Goal: Task Accomplishment & Management: Manage account settings

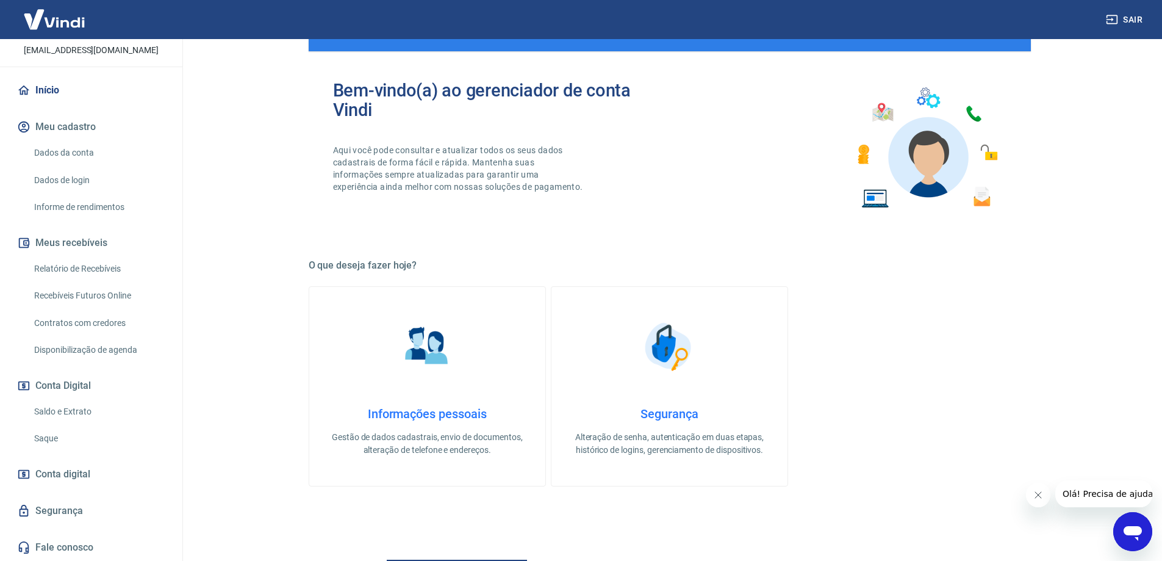
scroll to position [305, 0]
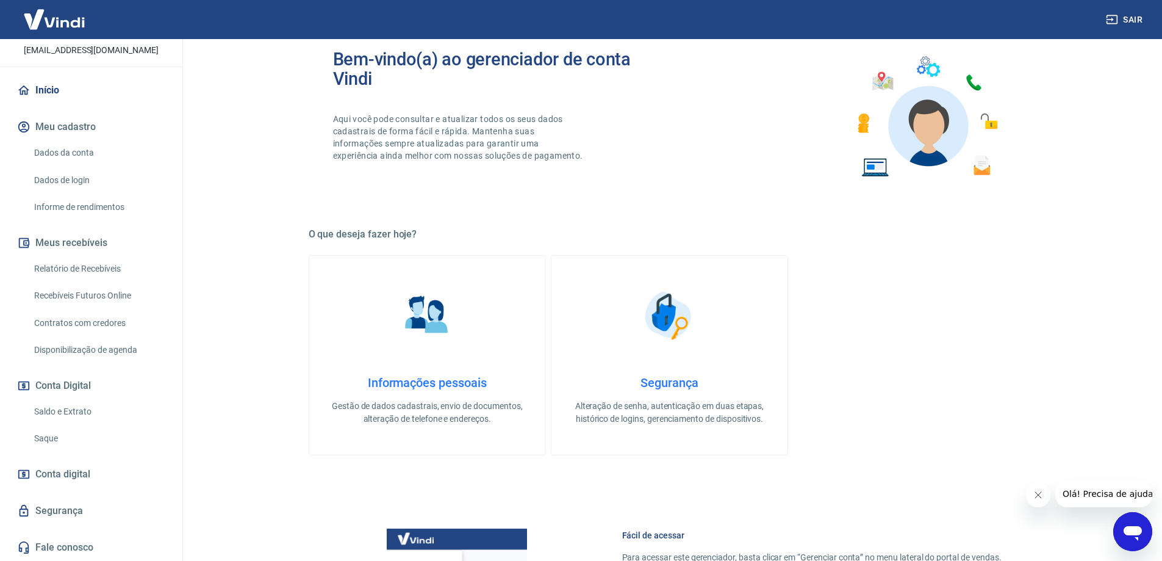
click at [95, 297] on link "Recebíveis Futuros Online" at bounding box center [98, 295] width 139 height 25
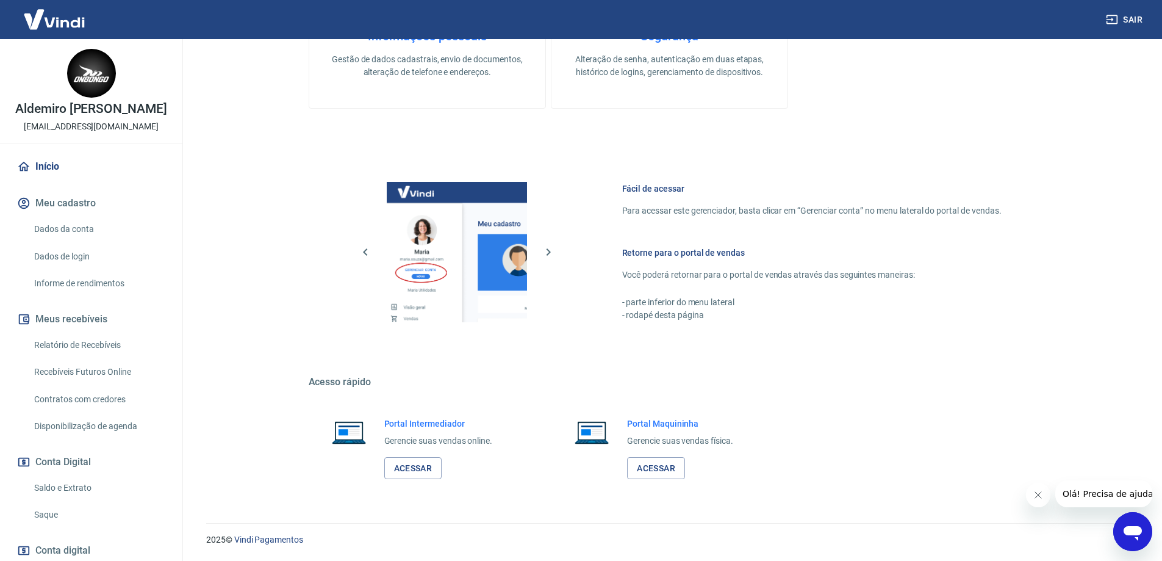
scroll to position [61, 0]
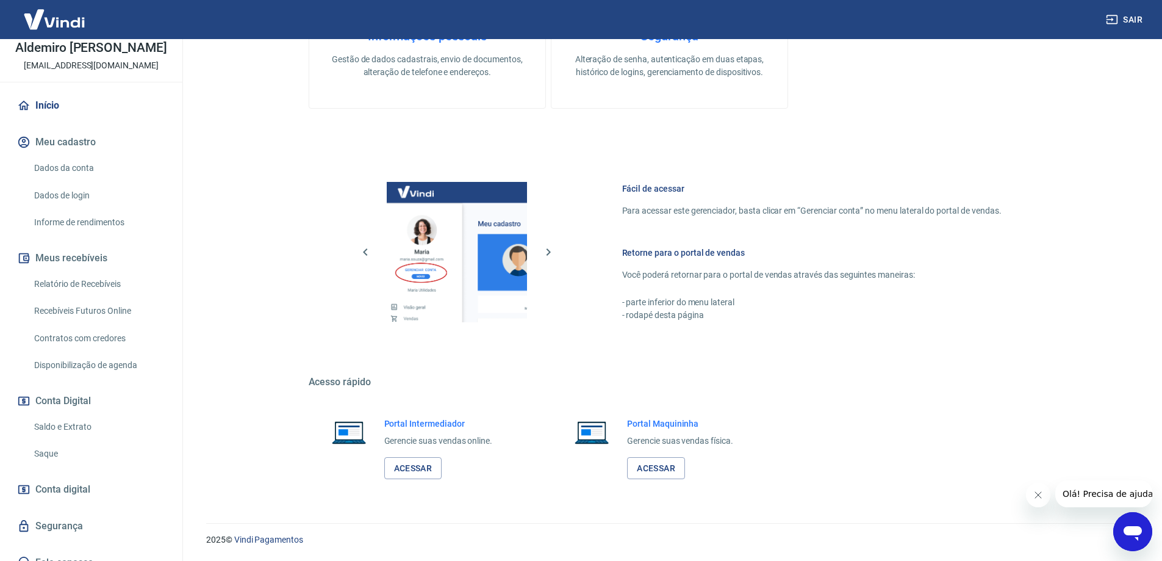
click at [86, 450] on link "Saque" at bounding box center [98, 453] width 139 height 25
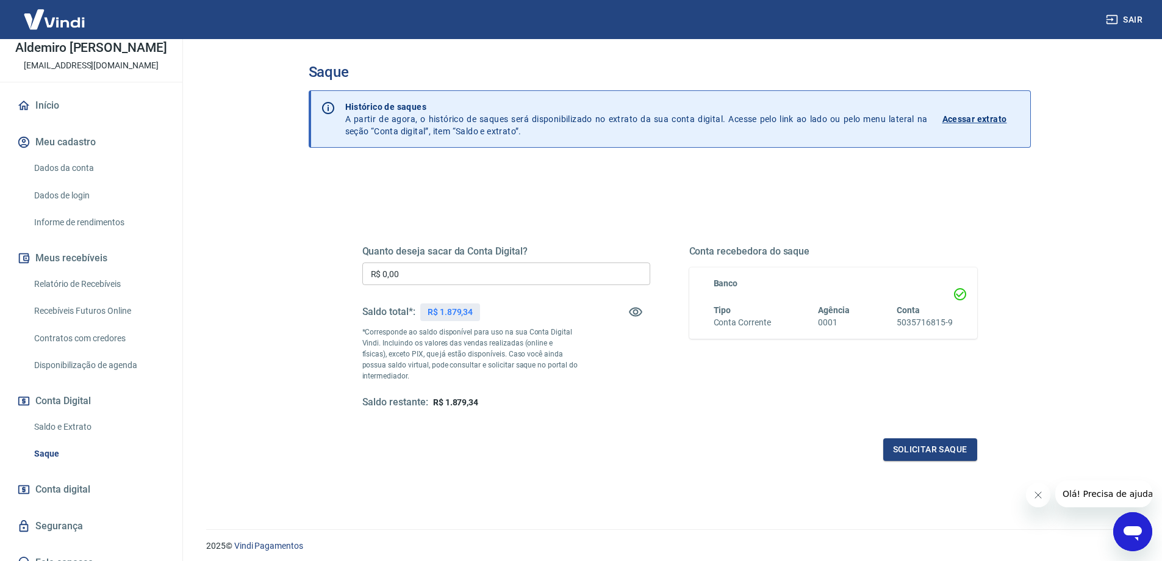
click at [77, 491] on span "Conta digital" at bounding box center [62, 489] width 55 height 17
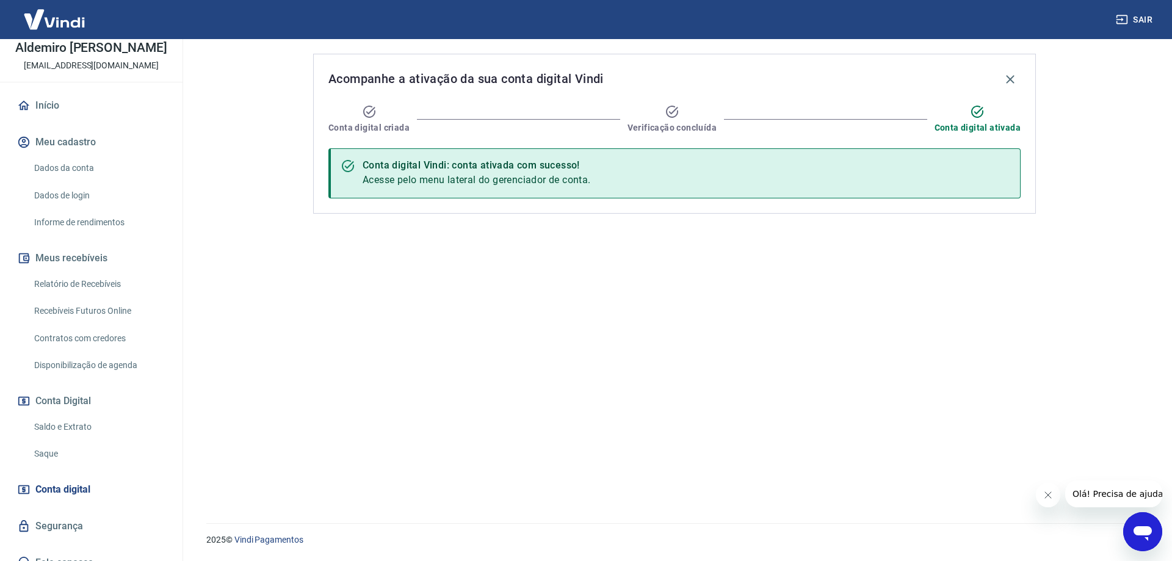
click at [79, 527] on link "Segurança" at bounding box center [91, 526] width 153 height 27
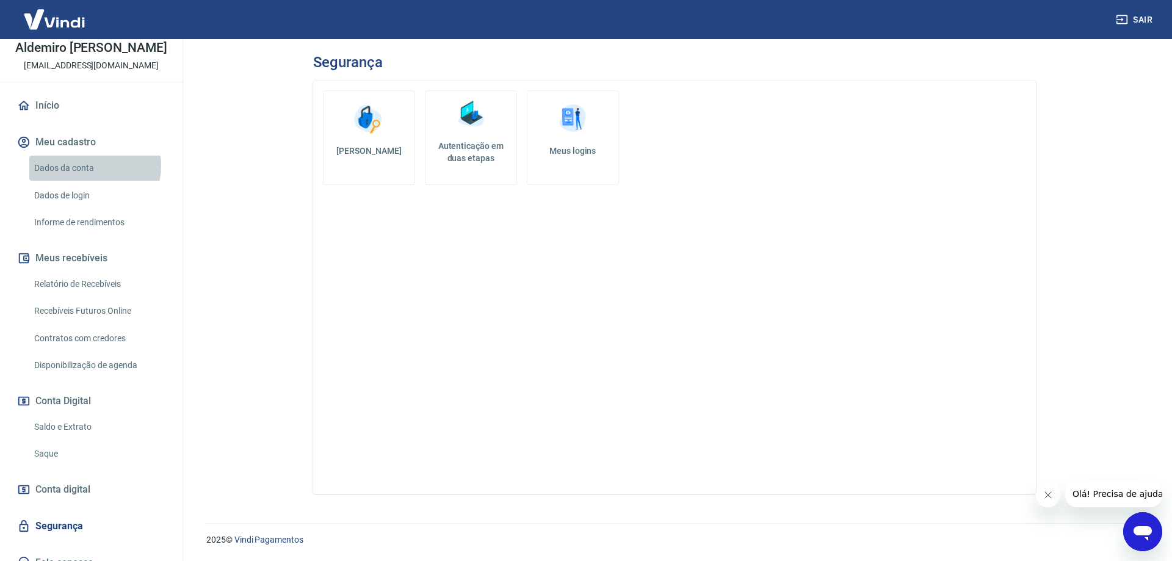
click at [87, 166] on link "Dados da conta" at bounding box center [98, 168] width 139 height 25
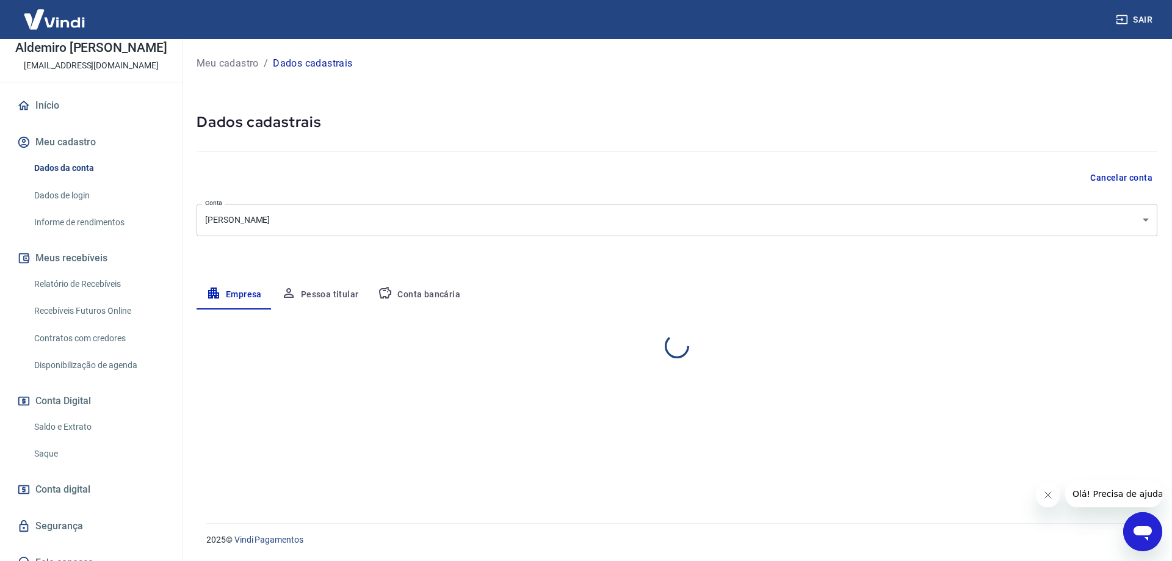
select select "SP"
select select "business"
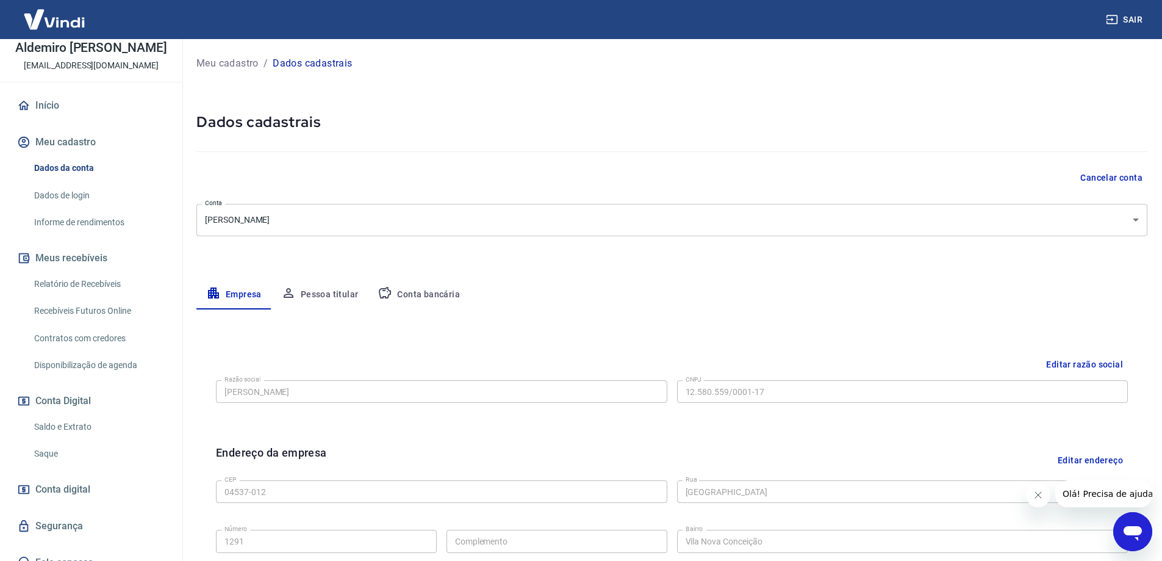
click at [92, 187] on link "Dados de login" at bounding box center [98, 195] width 139 height 25
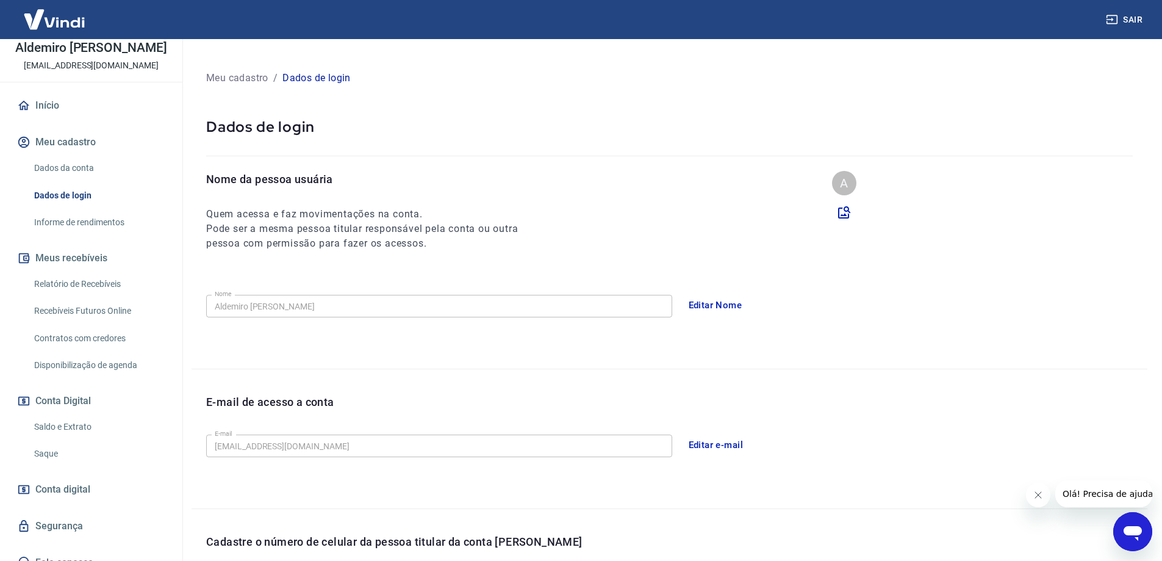
click at [90, 217] on link "Informe de rendimentos" at bounding box center [98, 222] width 139 height 25
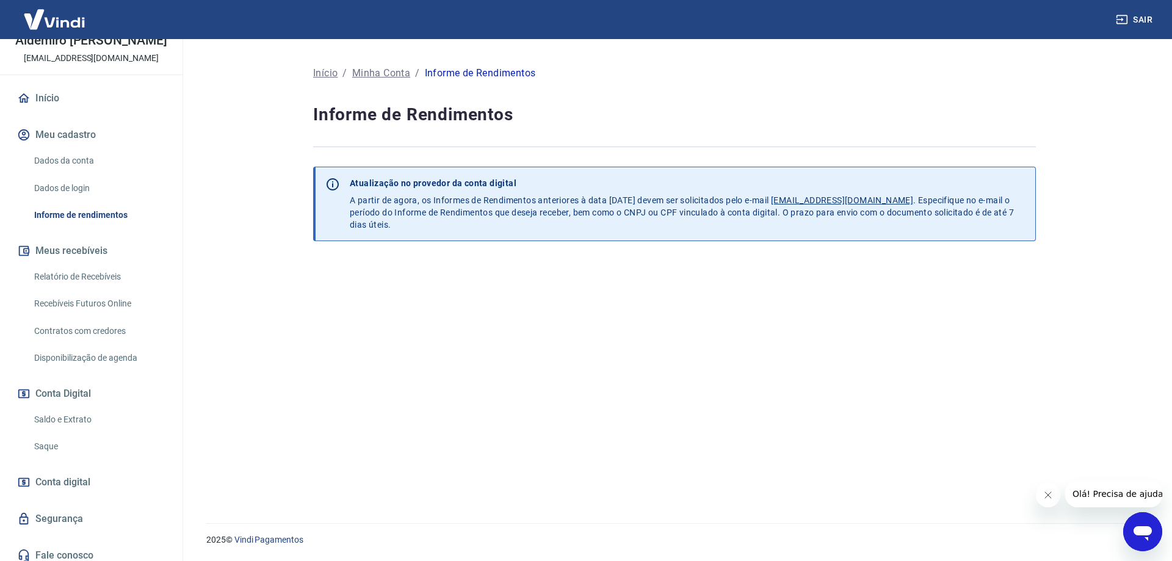
scroll to position [76, 0]
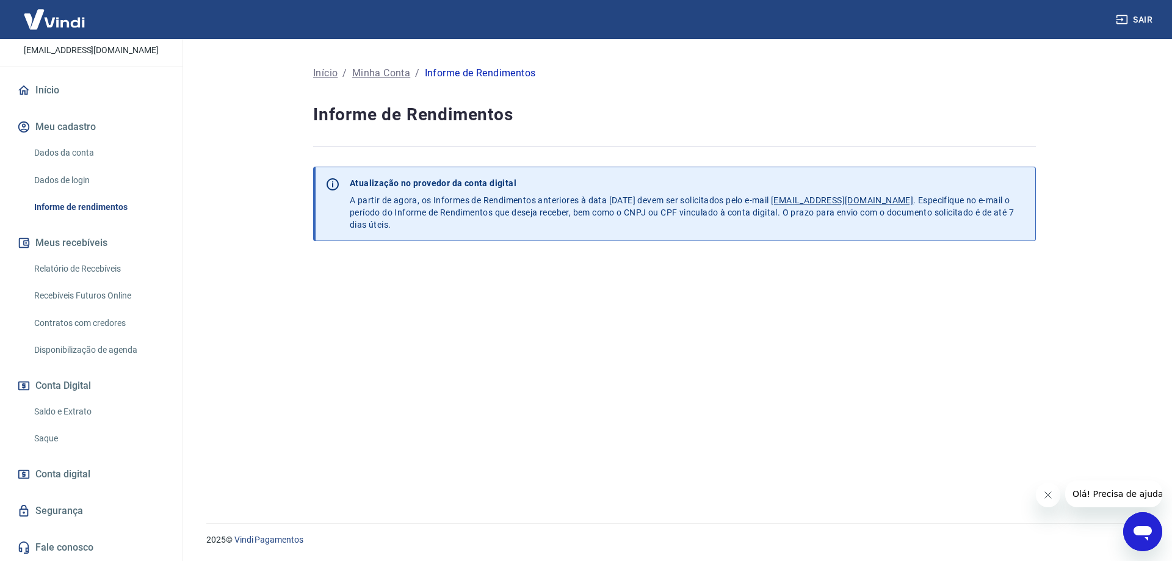
click at [70, 149] on link "Dados da conta" at bounding box center [98, 152] width 139 height 25
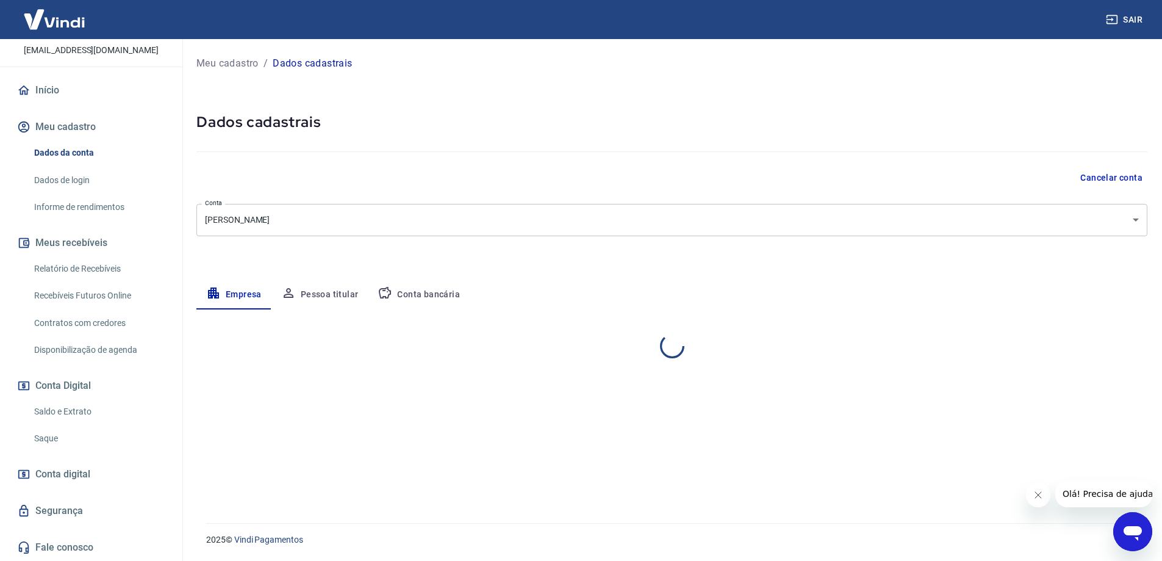
select select "SP"
select select "business"
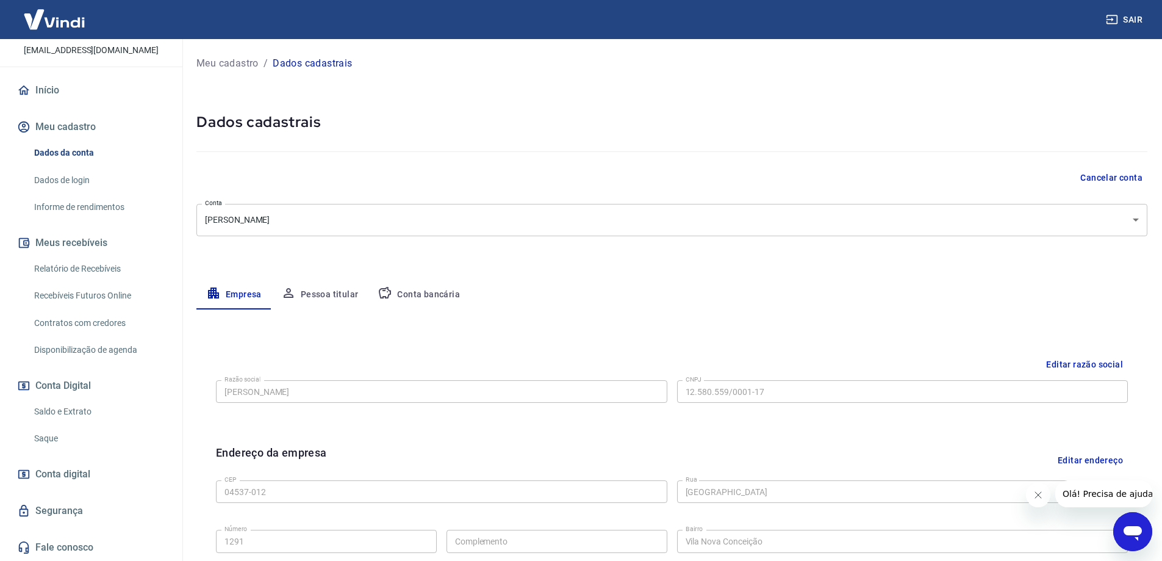
click at [72, 178] on link "Dados de login" at bounding box center [98, 180] width 139 height 25
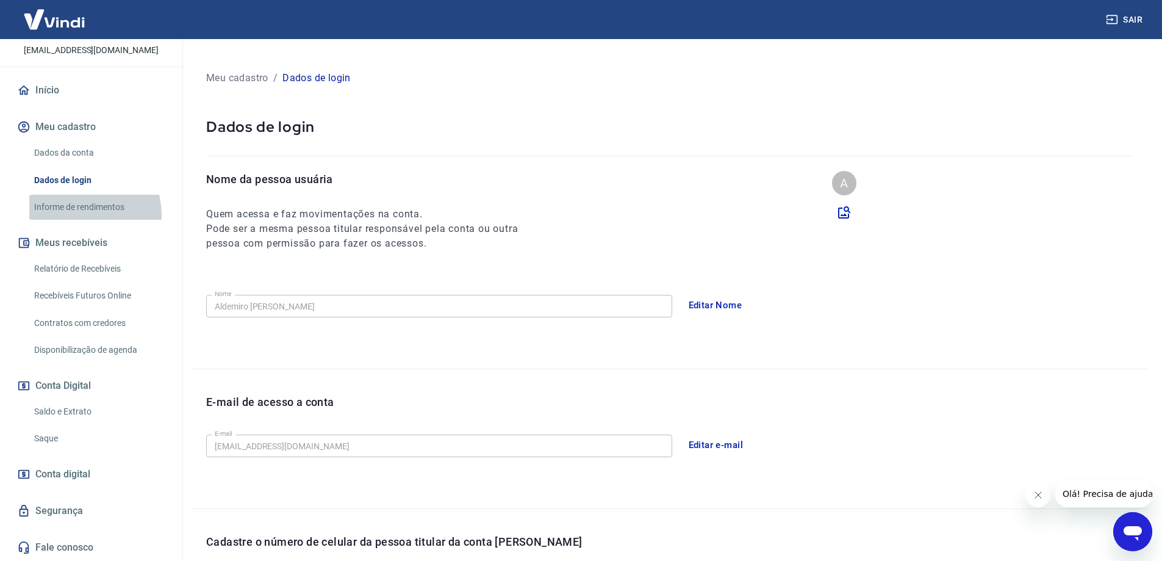
click at [79, 215] on link "Informe de rendimentos" at bounding box center [98, 207] width 139 height 25
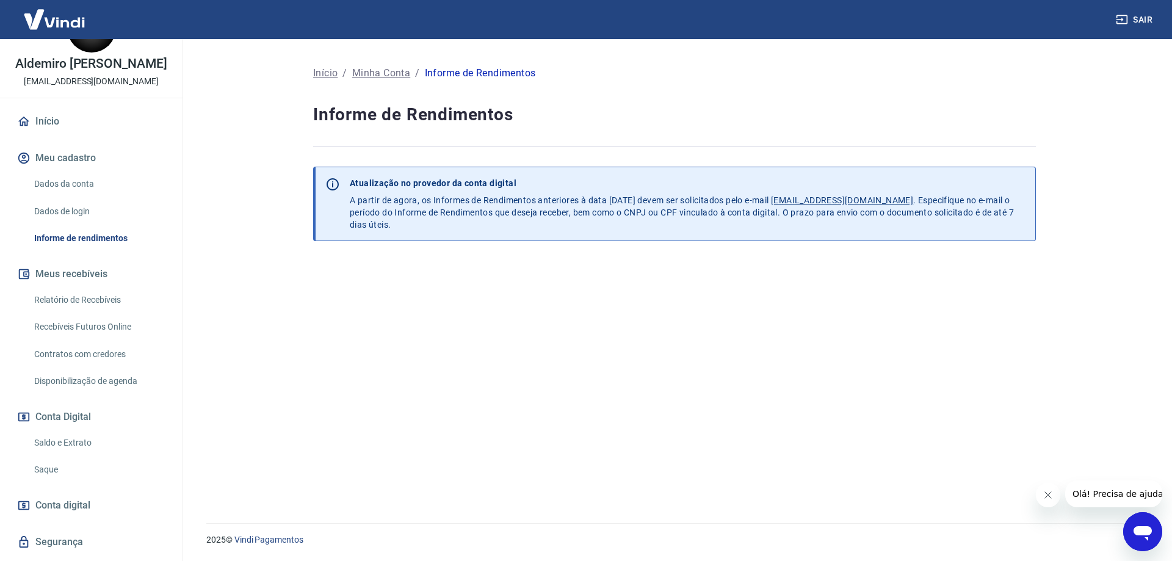
scroll to position [15, 0]
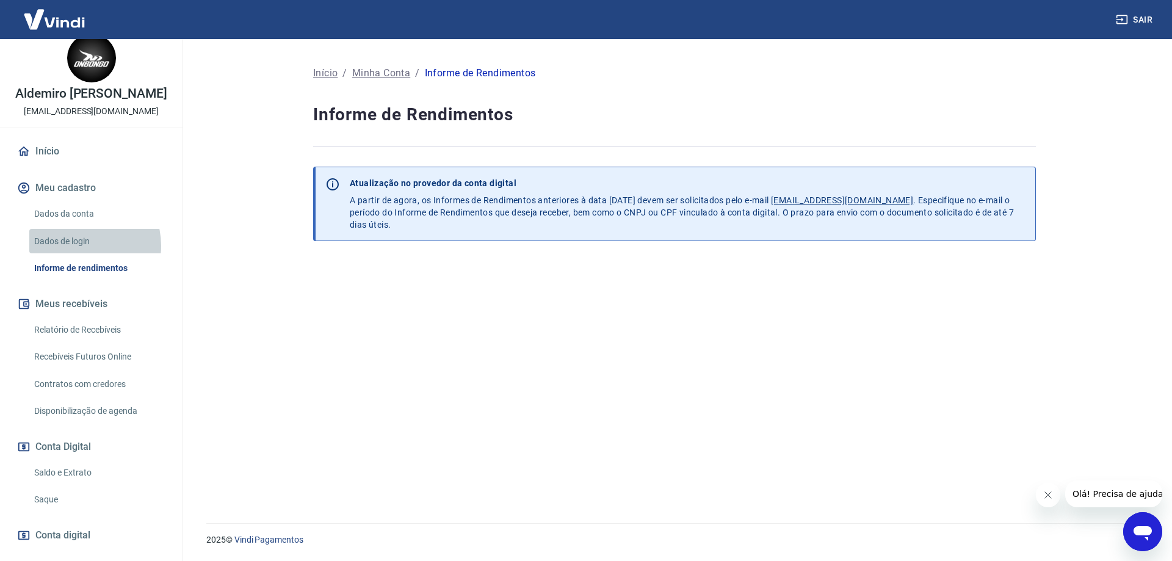
click at [82, 245] on link "Dados de login" at bounding box center [98, 241] width 139 height 25
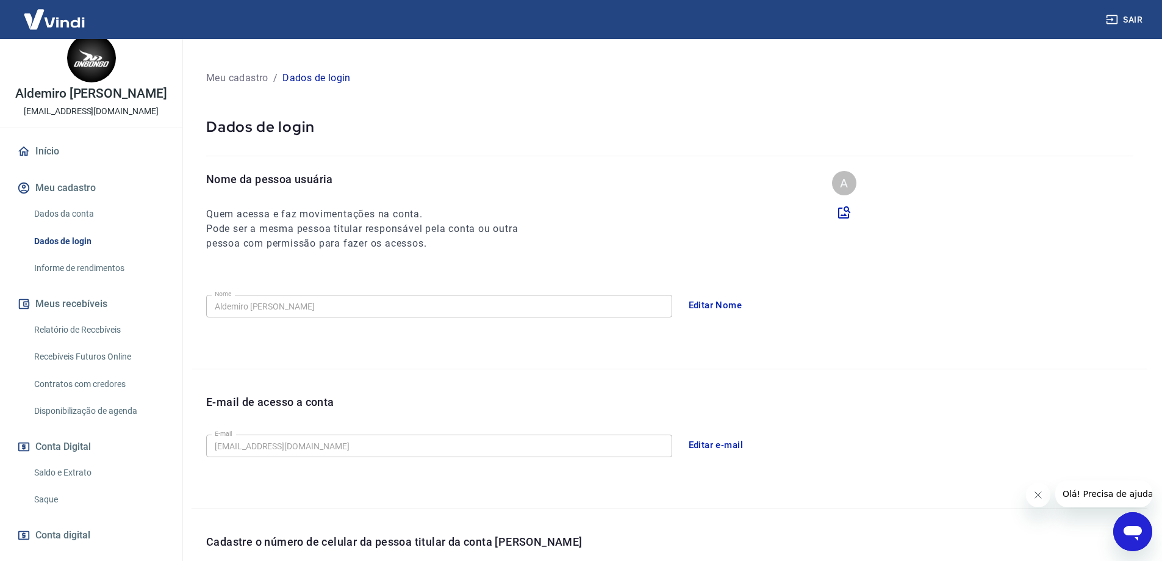
click at [82, 271] on link "Informe de rendimentos" at bounding box center [98, 268] width 139 height 25
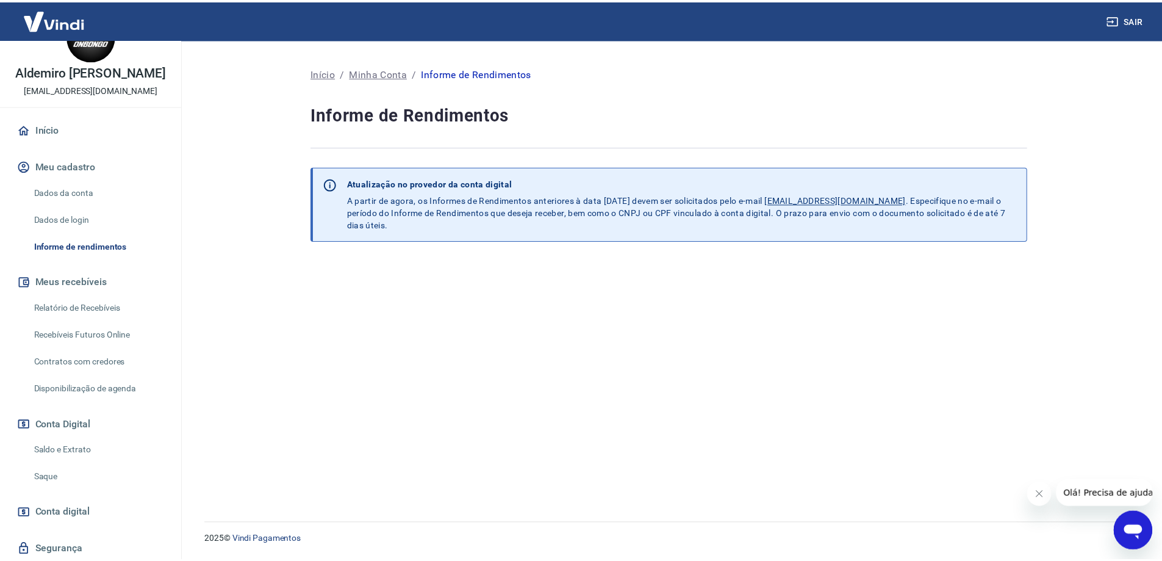
scroll to position [76, 0]
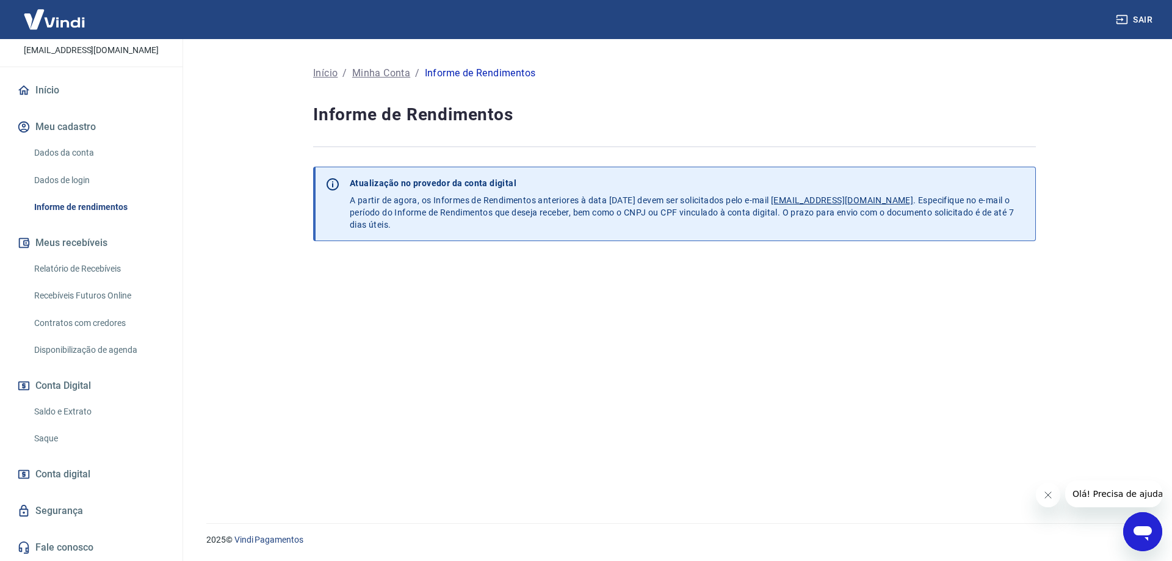
click at [79, 473] on span "Conta digital" at bounding box center [62, 474] width 55 height 17
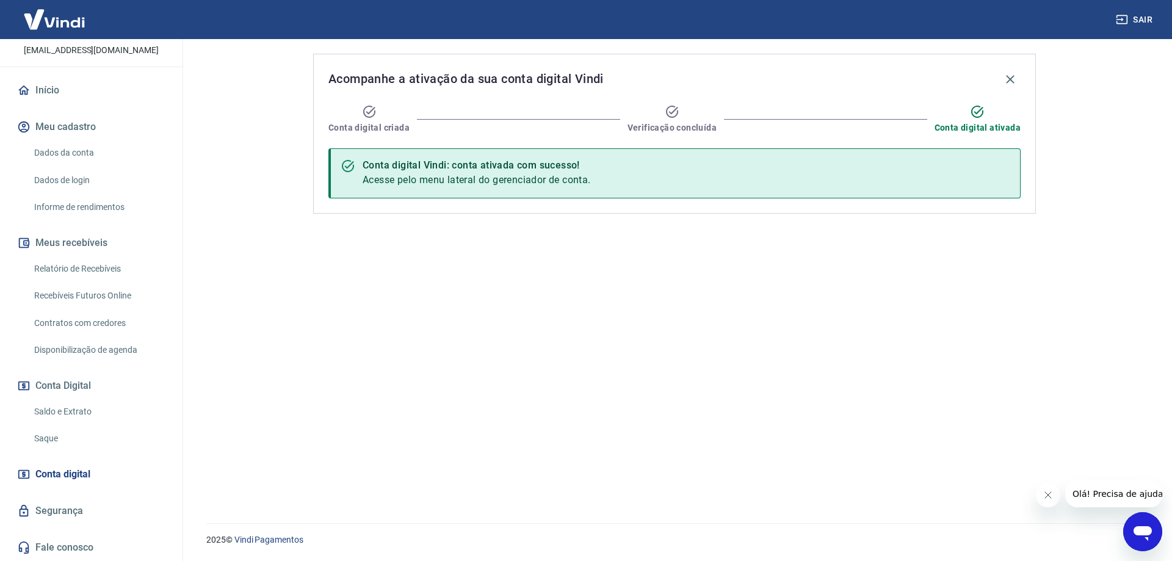
click at [52, 514] on link "Segurança" at bounding box center [91, 510] width 153 height 27
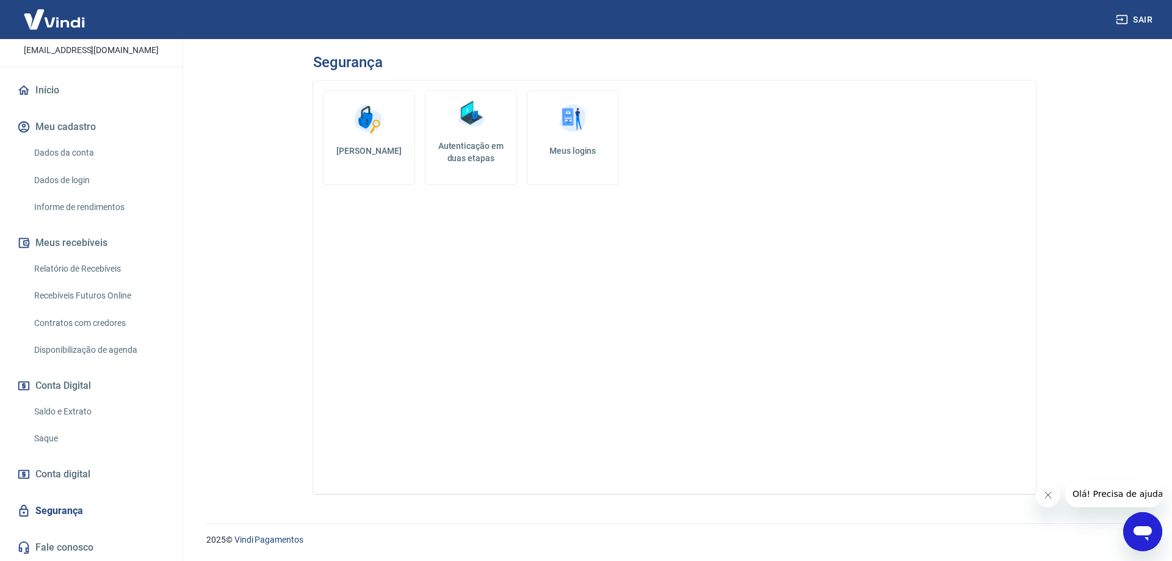
click at [467, 153] on h5 "Autenticação em duas etapas" at bounding box center [470, 152] width 81 height 24
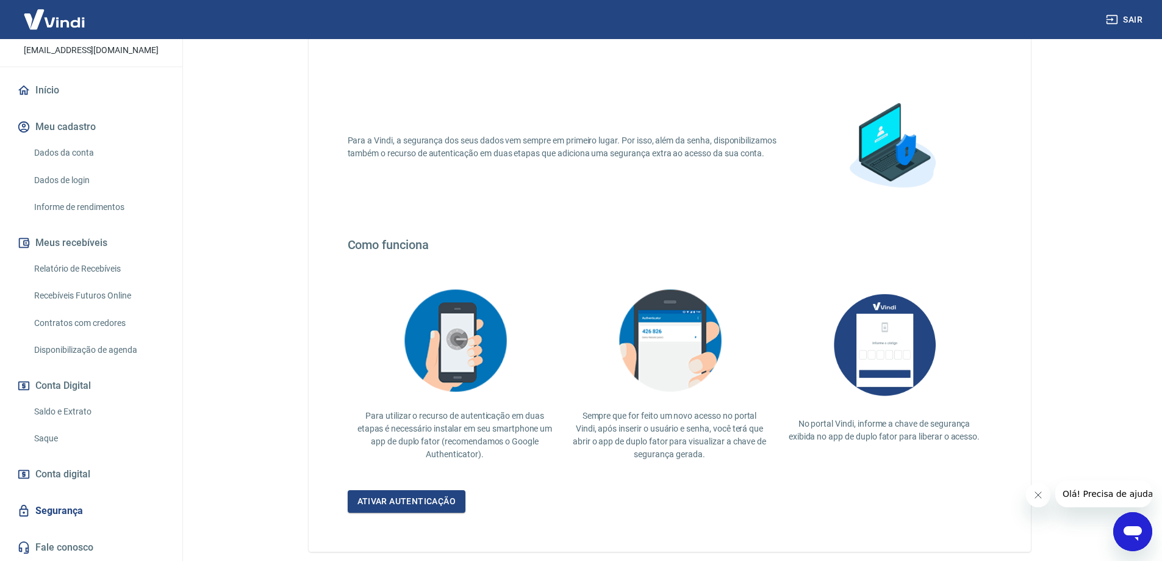
scroll to position [101, 0]
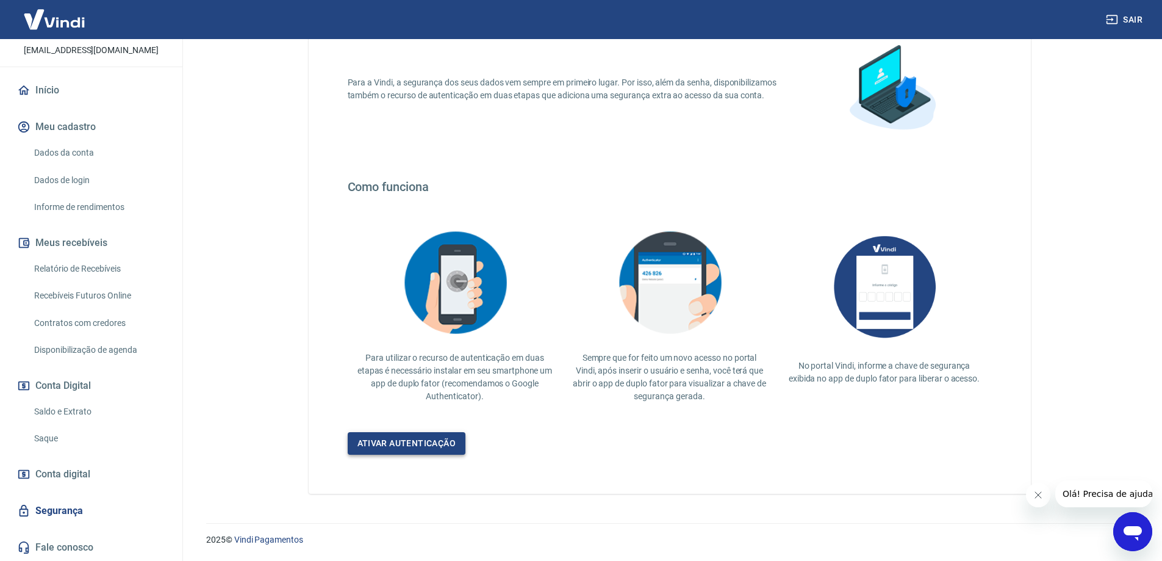
click at [417, 446] on link "Ativar autenticação" at bounding box center [407, 443] width 118 height 23
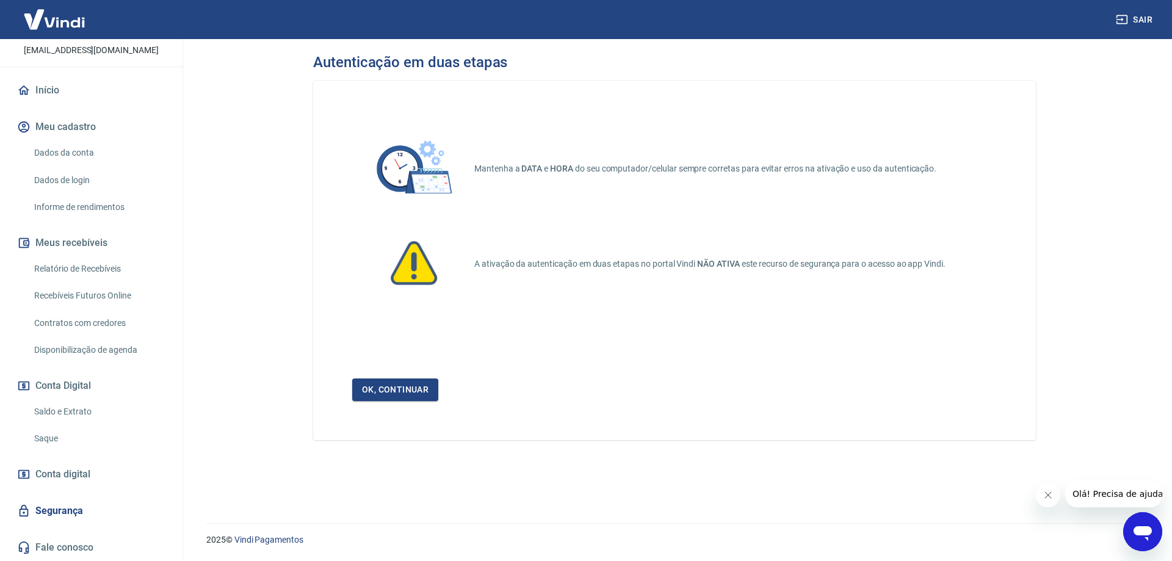
click at [416, 386] on link "Ok, continuar" at bounding box center [395, 389] width 86 height 23
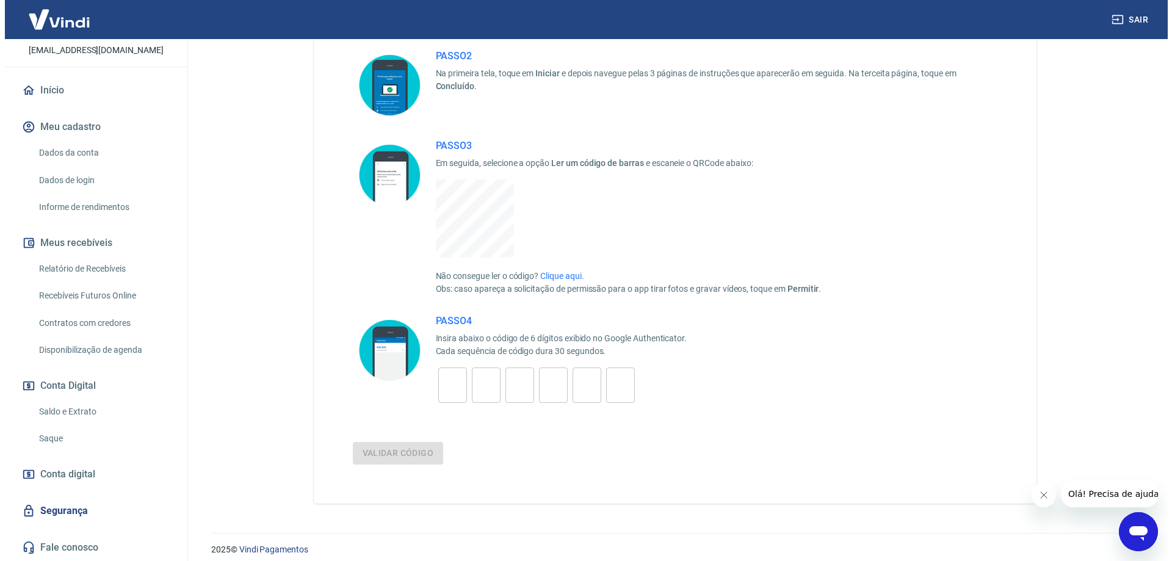
scroll to position [204, 0]
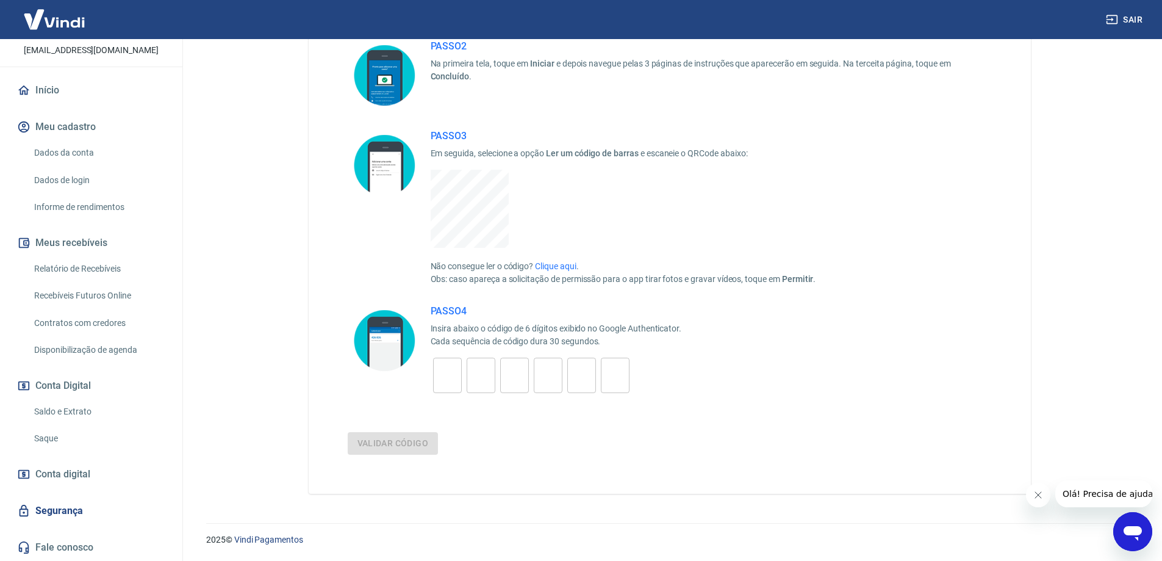
click at [452, 386] on input "tel" at bounding box center [447, 375] width 29 height 26
type input "1"
type input "2"
type input "0"
type input "2"
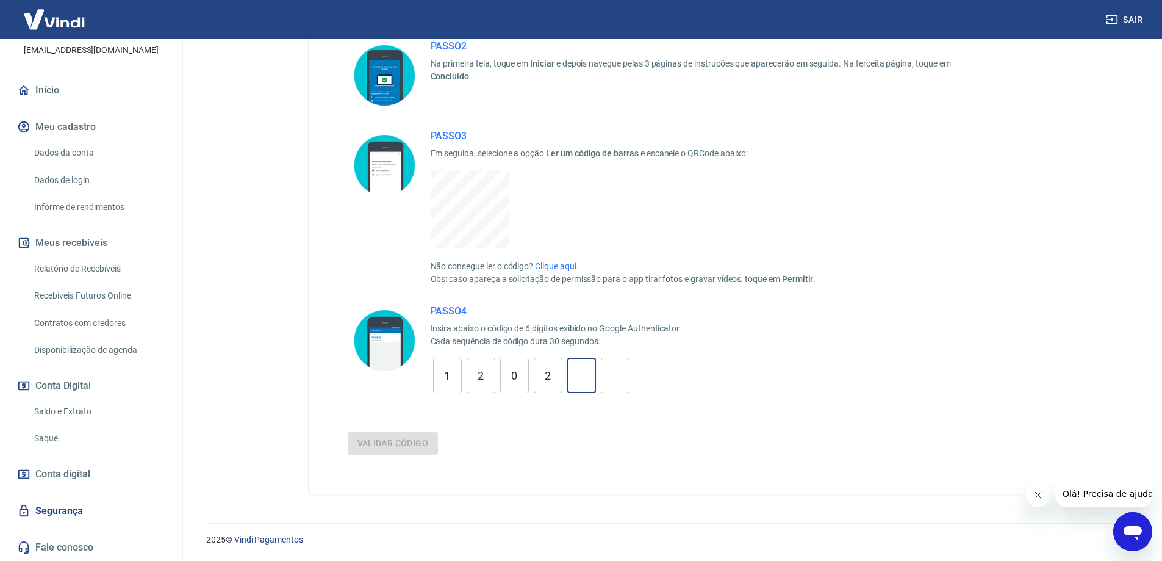
type input "7"
click at [348, 432] on button "Validar código" at bounding box center [393, 443] width 91 height 23
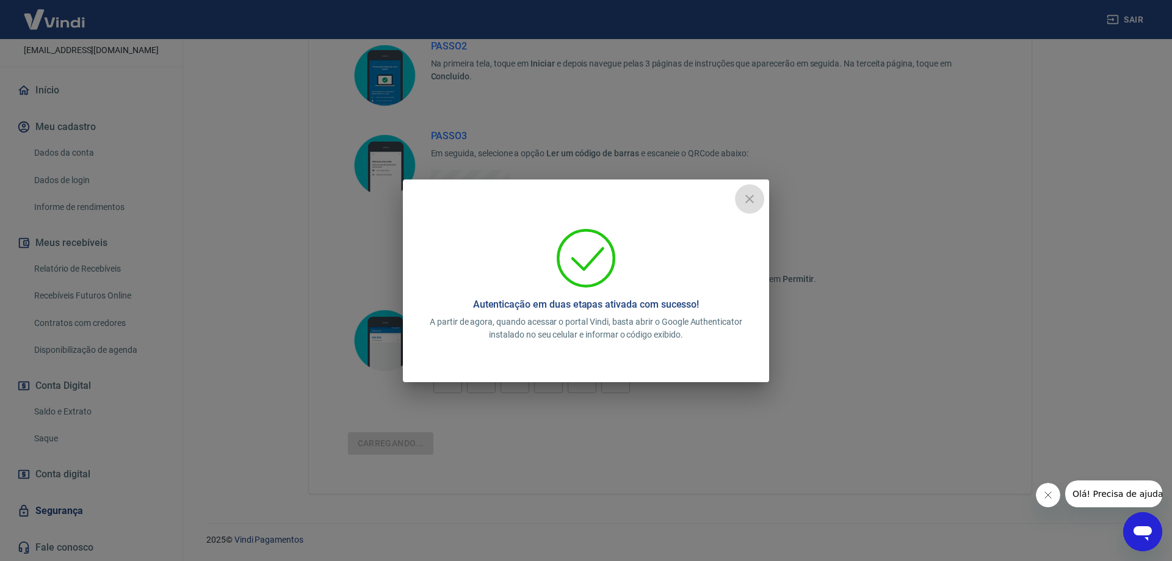
click at [752, 200] on icon "close" at bounding box center [749, 199] width 15 height 15
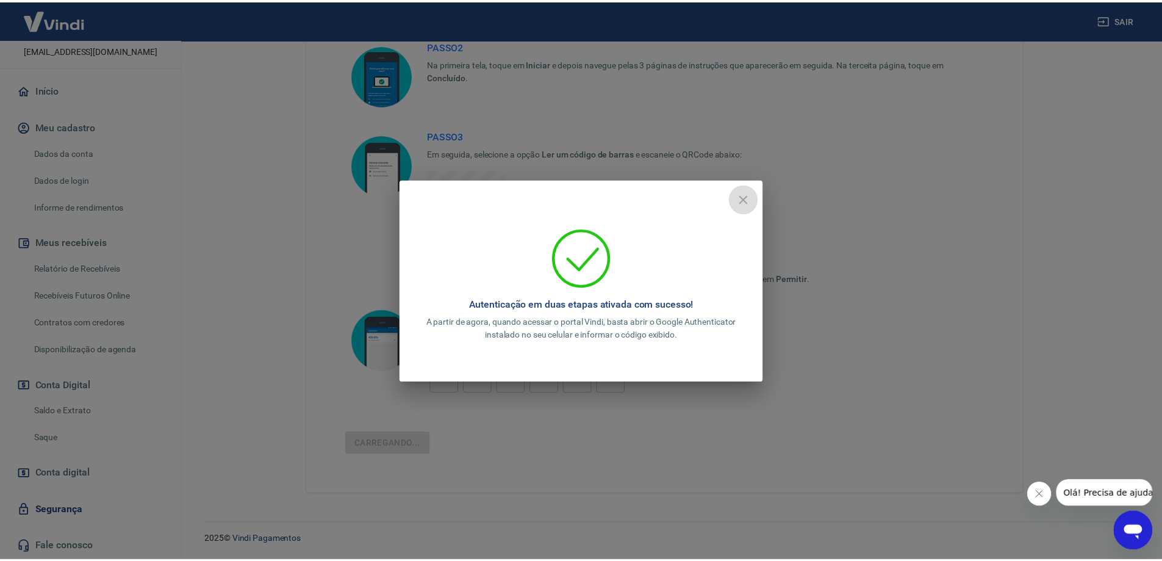
scroll to position [101, 0]
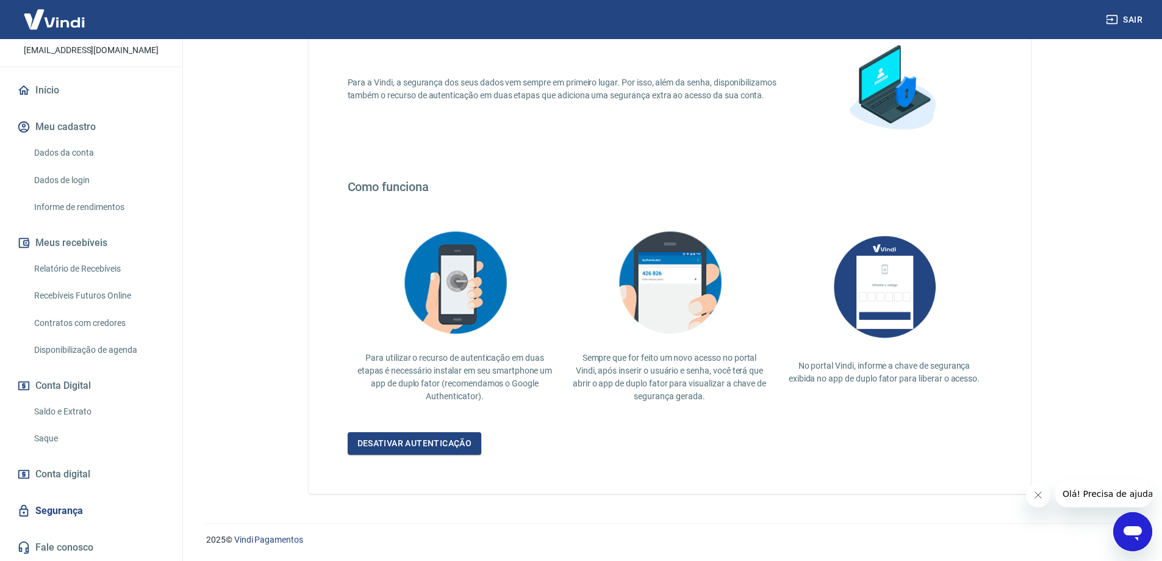
click at [78, 151] on link "Dados da conta" at bounding box center [98, 152] width 139 height 25
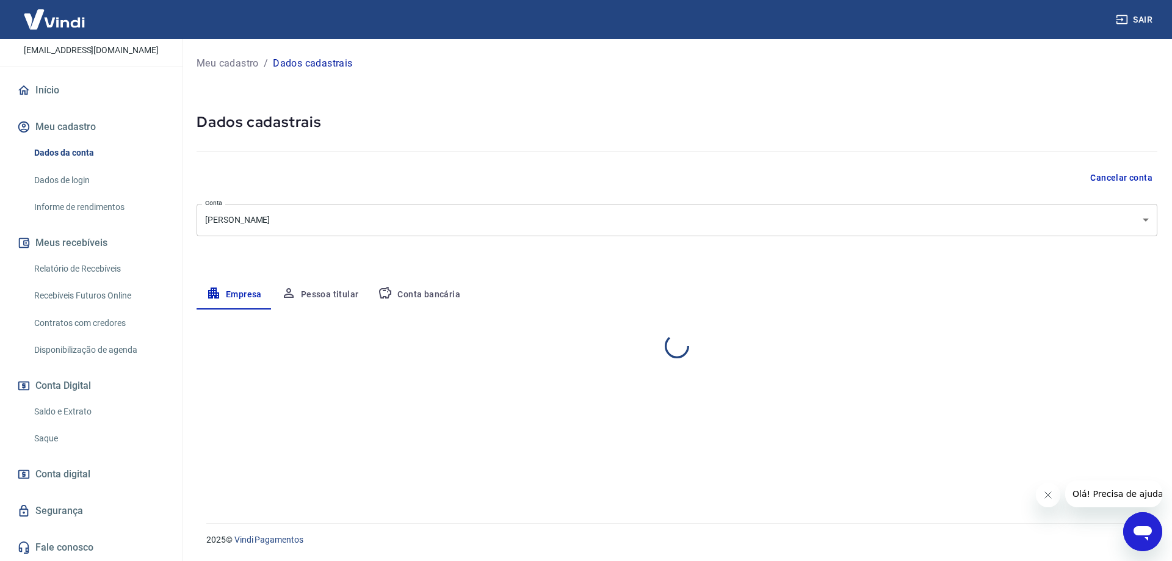
select select "SP"
select select "business"
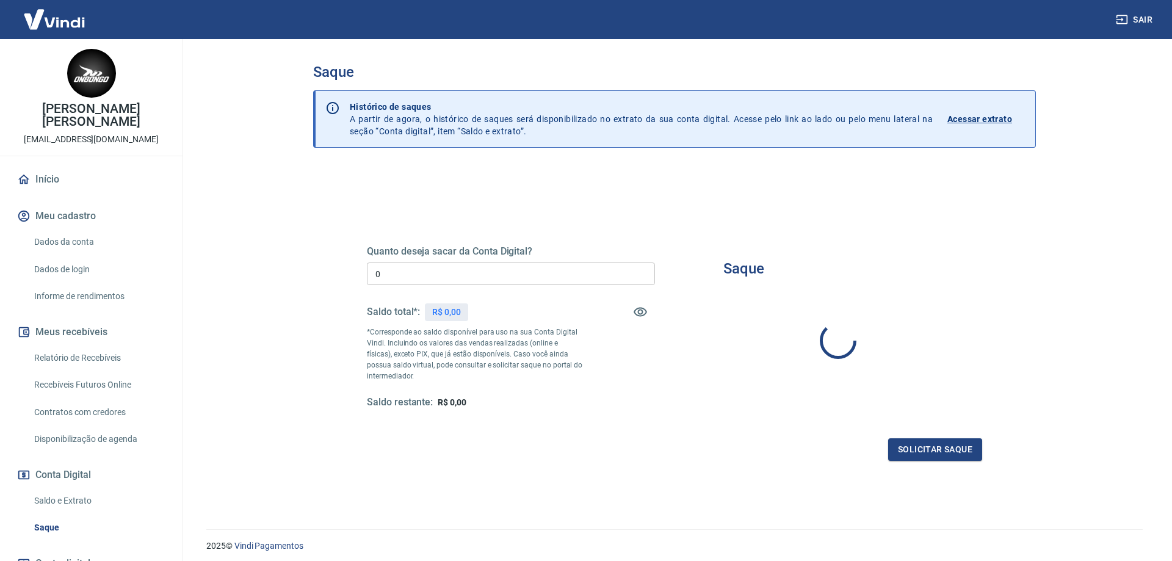
type input "R$ 0,00"
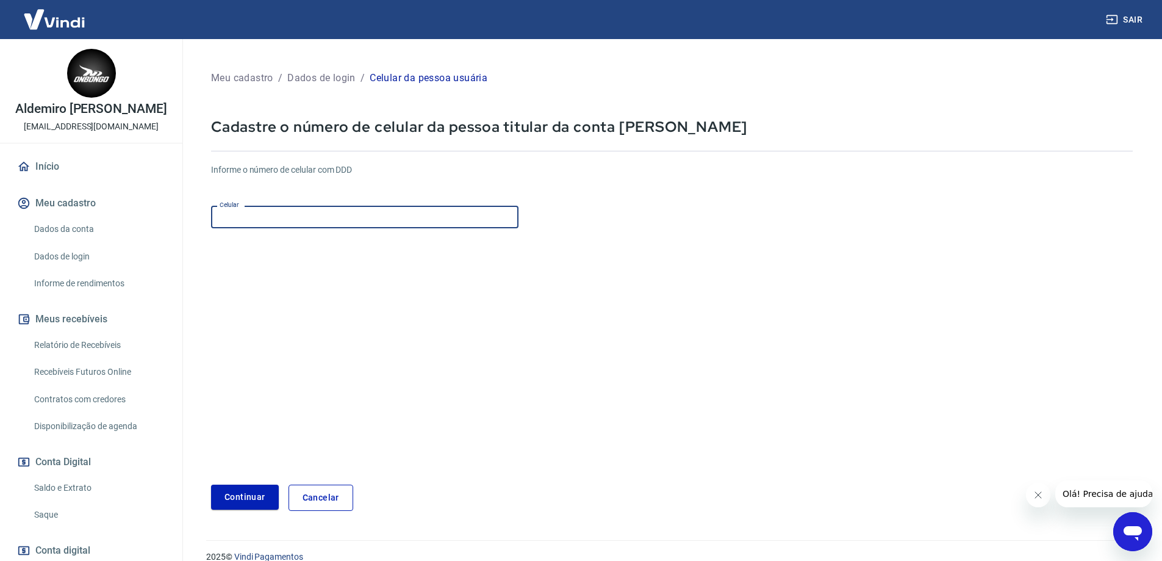
click at [342, 211] on input "Celular" at bounding box center [365, 217] width 308 height 23
type input "[PHONE_NUMBER]"
click at [244, 496] on button "Continuar" at bounding box center [245, 496] width 68 height 25
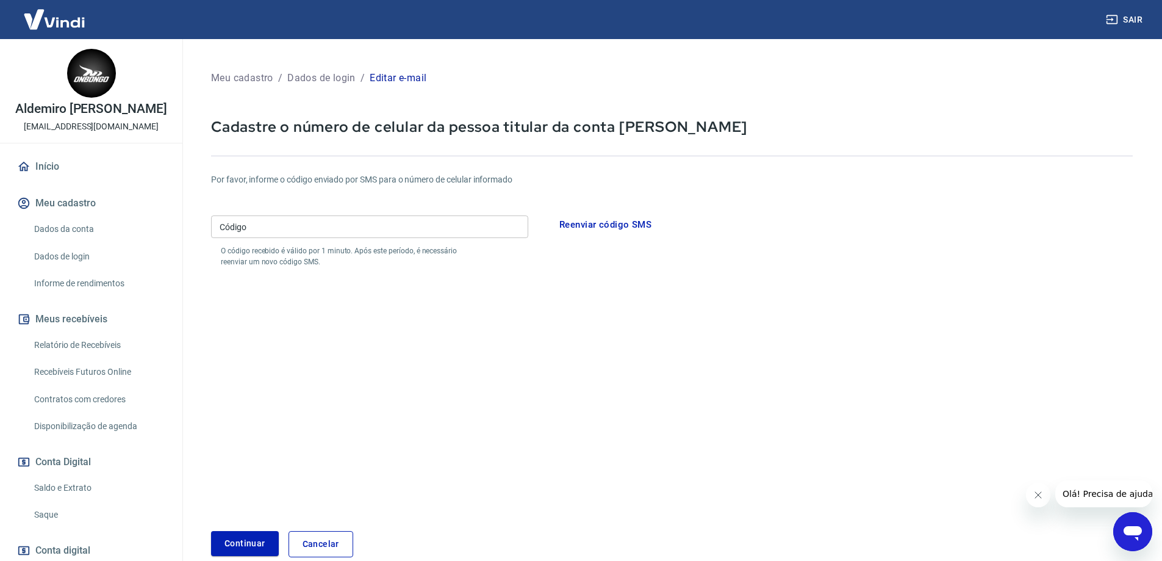
click at [393, 234] on input "Código" at bounding box center [369, 226] width 317 height 23
type input "080400"
click at [211, 531] on button "Continuar" at bounding box center [245, 543] width 68 height 25
